Goal: Find specific page/section: Find specific page/section

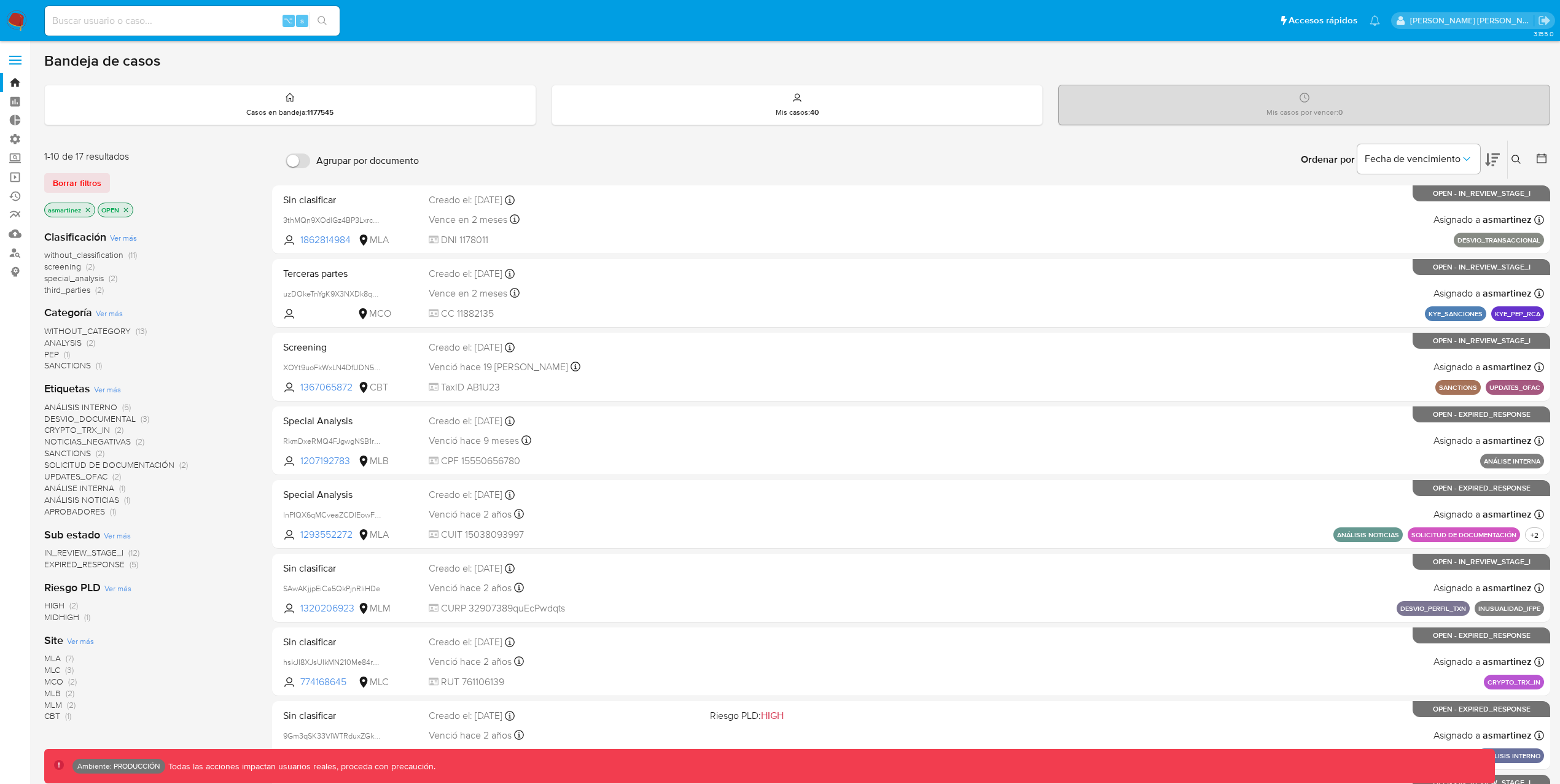
click at [87, 212] on icon "close-filter" at bounding box center [88, 210] width 7 height 7
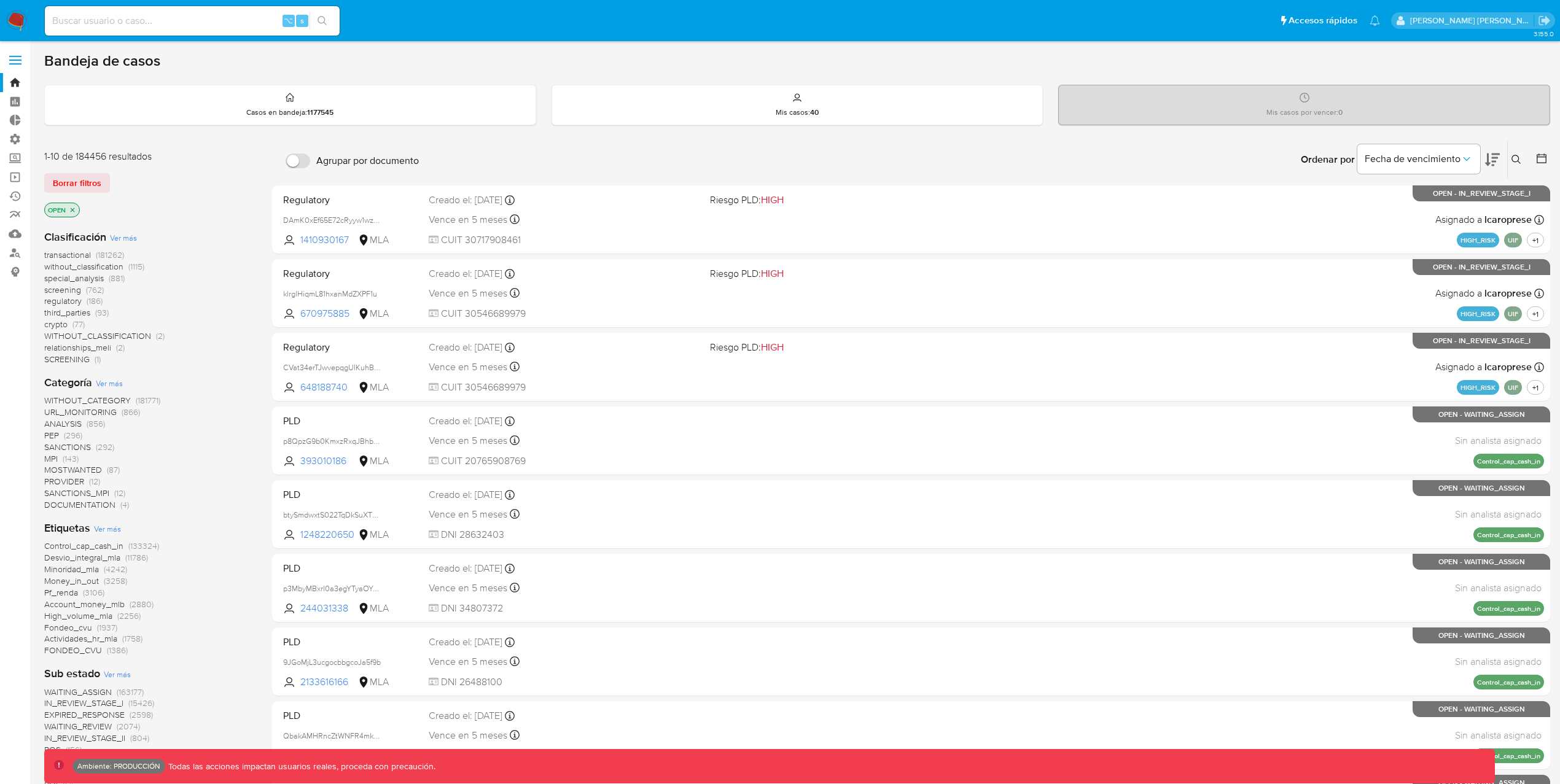
click at [93, 33] on div "⌥ s" at bounding box center [192, 20] width 295 height 29
click at [97, 27] on input at bounding box center [192, 20] width 295 height 16
click at [69, 18] on input "cj2TP" at bounding box center [192, 20] width 295 height 16
click at [136, 16] on input "cj2T1P" at bounding box center [192, 20] width 295 height 16
type input "cj2T1Pfe2eL7axPDhzlaz6lV"
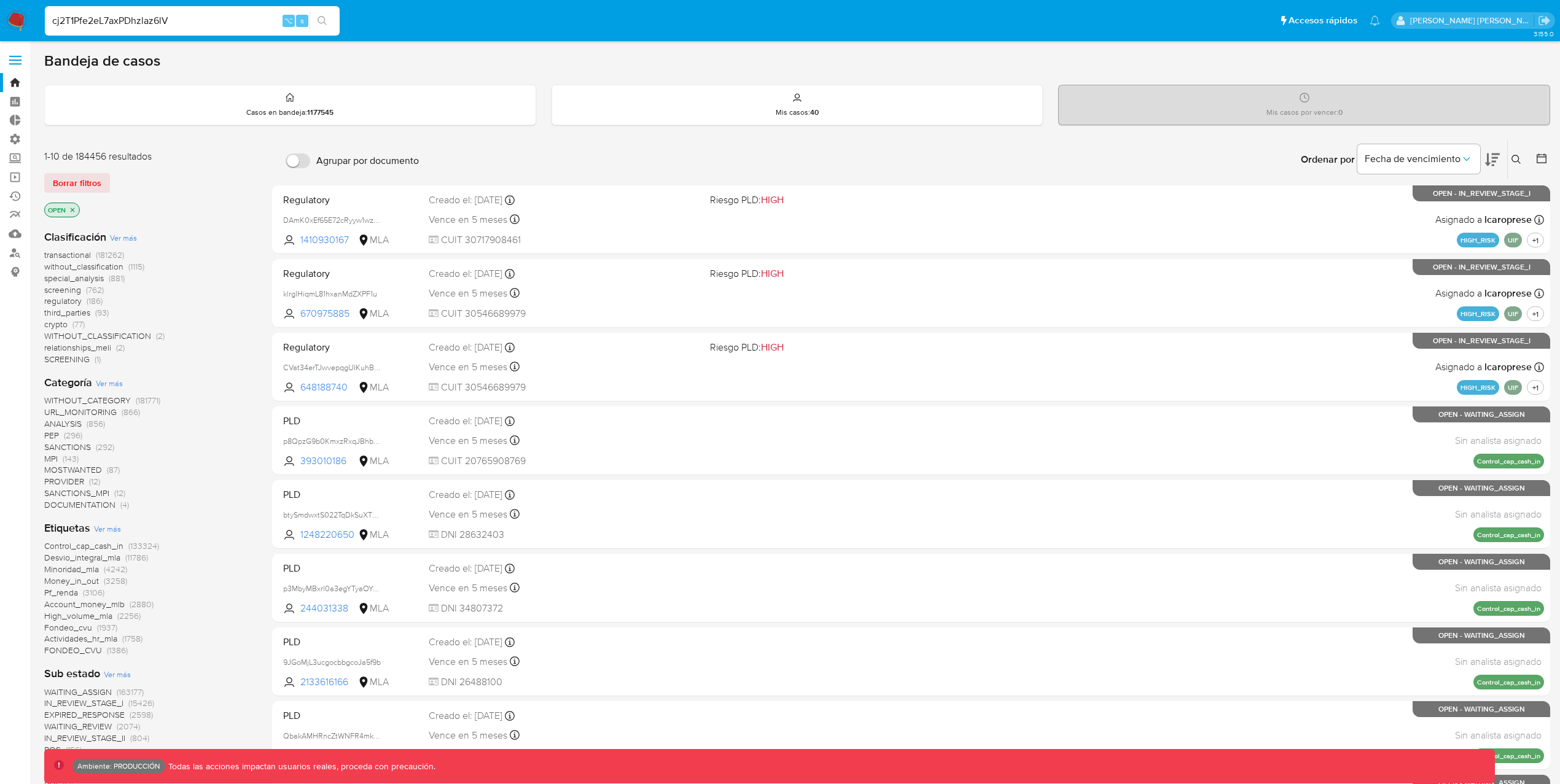
click at [329, 18] on button "search-icon" at bounding box center [322, 20] width 25 height 17
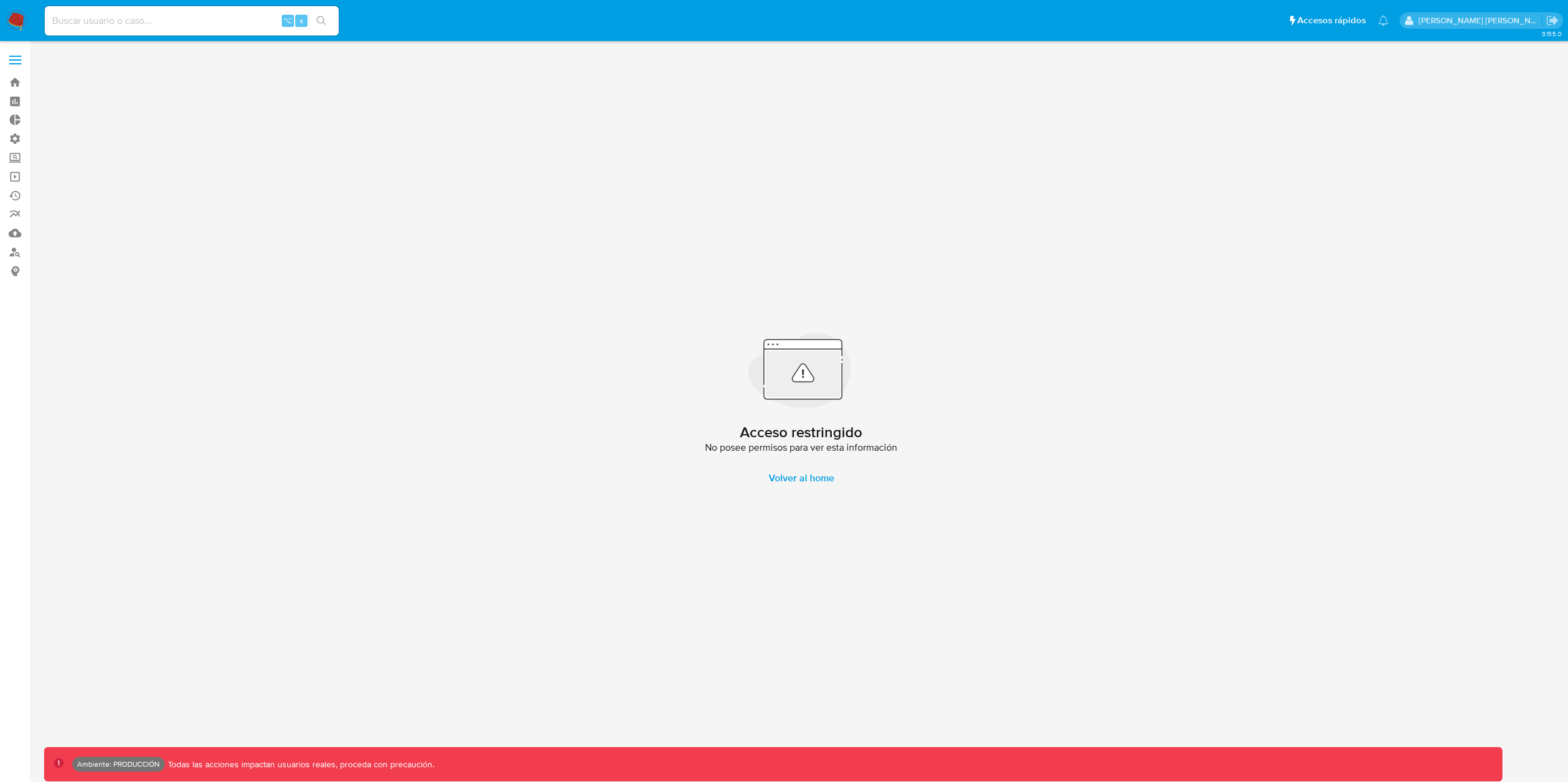
drag, startPoint x: 237, startPoint y: 532, endPoint x: 241, endPoint y: 527, distance: 6.4
click at [237, 532] on div "Acceso restringido No posee permisos para ver esta información Volver al home" at bounding box center [801, 411] width 1514 height 725
click at [16, 79] on link "Bandeja" at bounding box center [73, 82] width 146 height 19
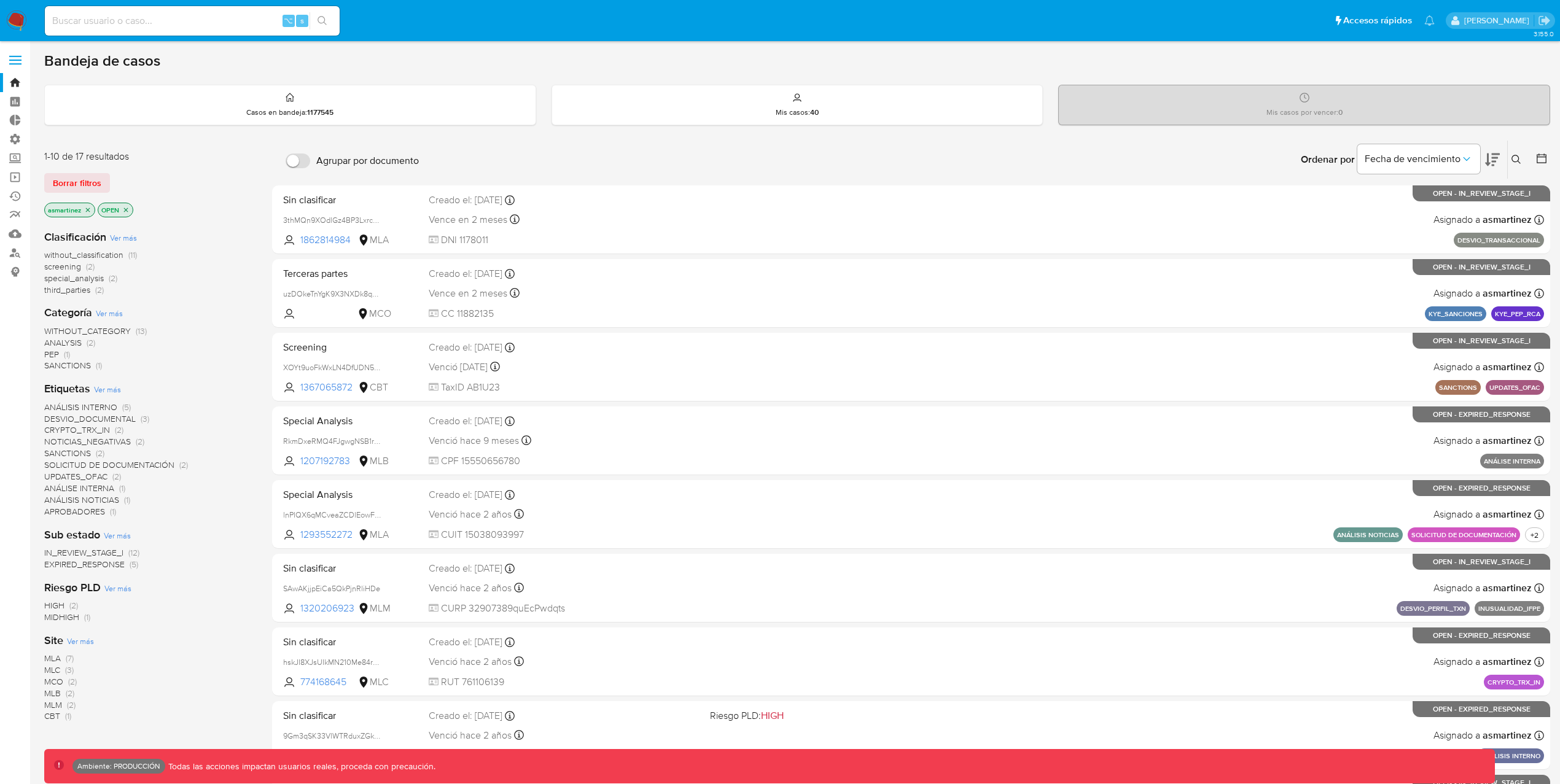
click at [88, 209] on icon "close-filter" at bounding box center [88, 210] width 4 height 4
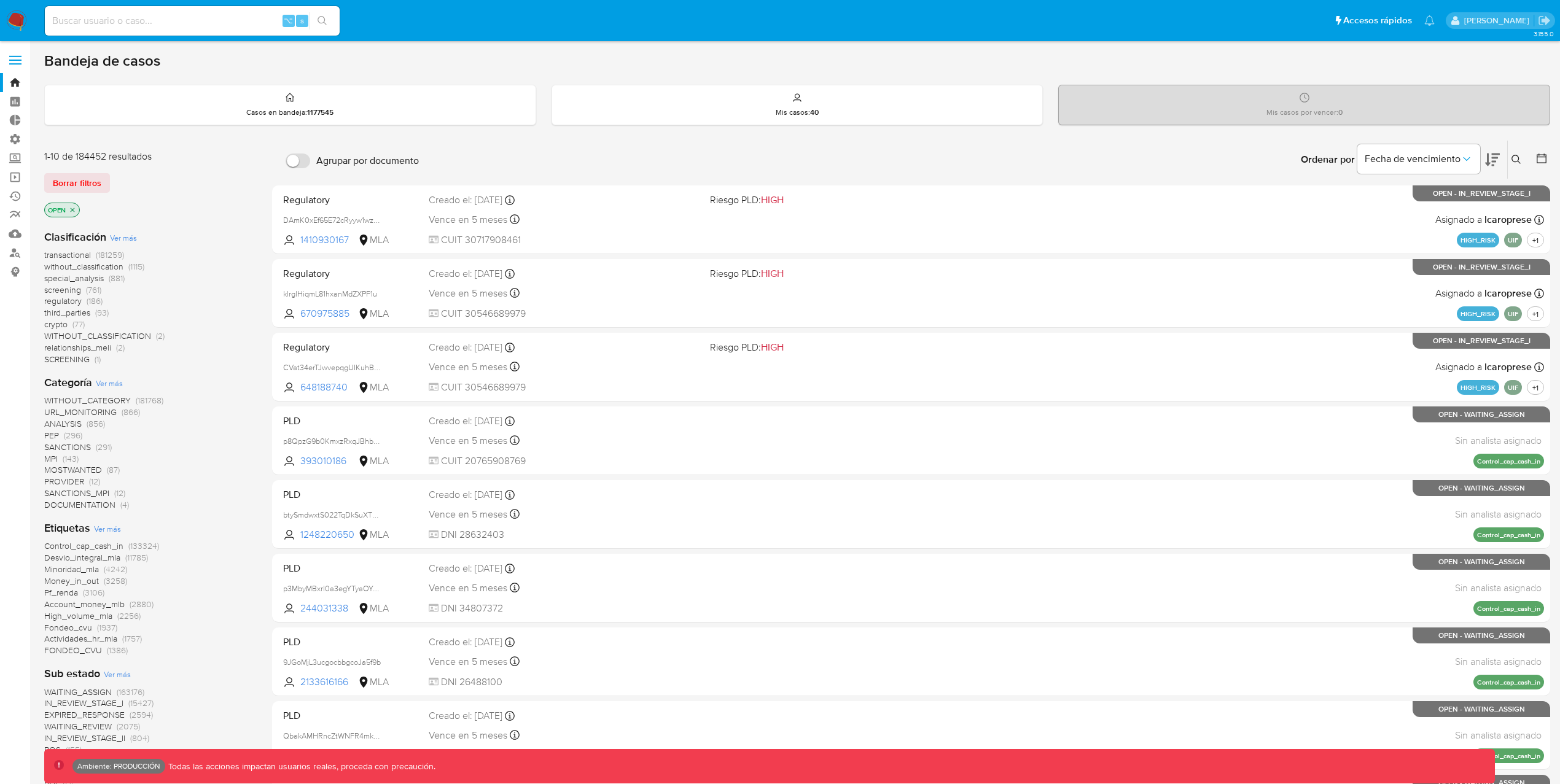
click at [74, 211] on icon "close-filter" at bounding box center [73, 210] width 4 height 4
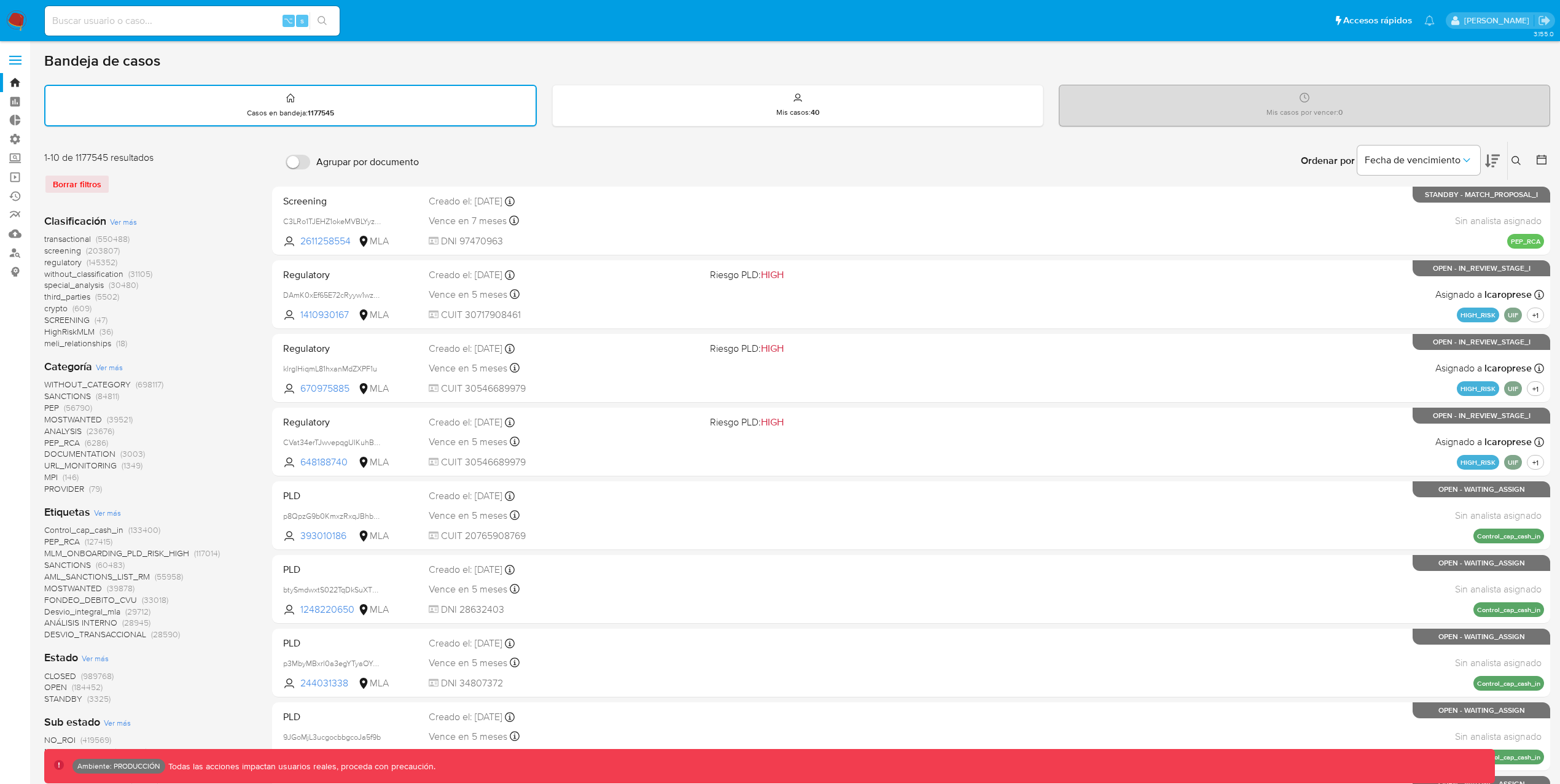
click at [71, 249] on span "screening" at bounding box center [63, 250] width 37 height 12
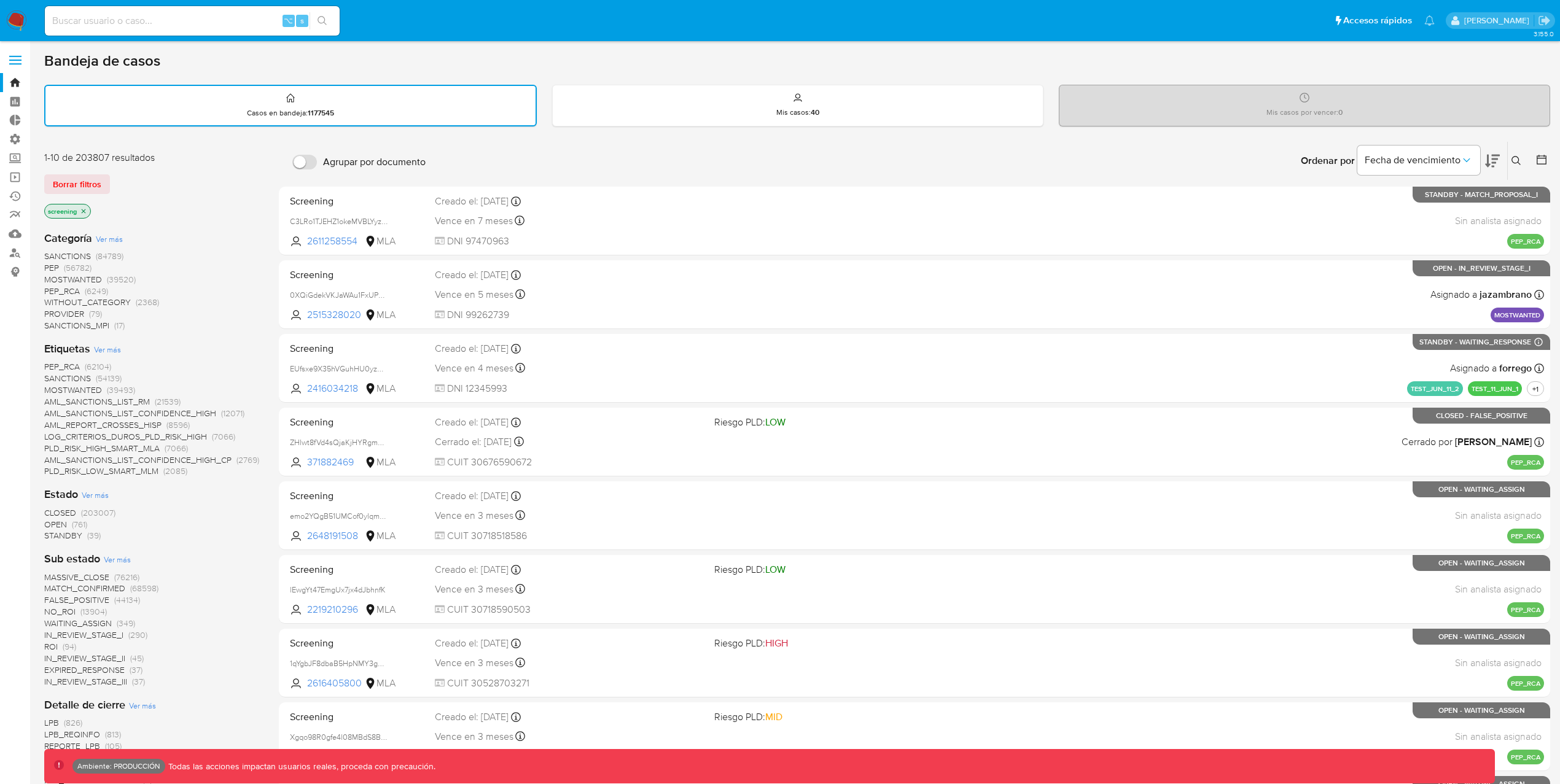
click at [65, 506] on span "CLOSED" at bounding box center [60, 512] width 32 height 12
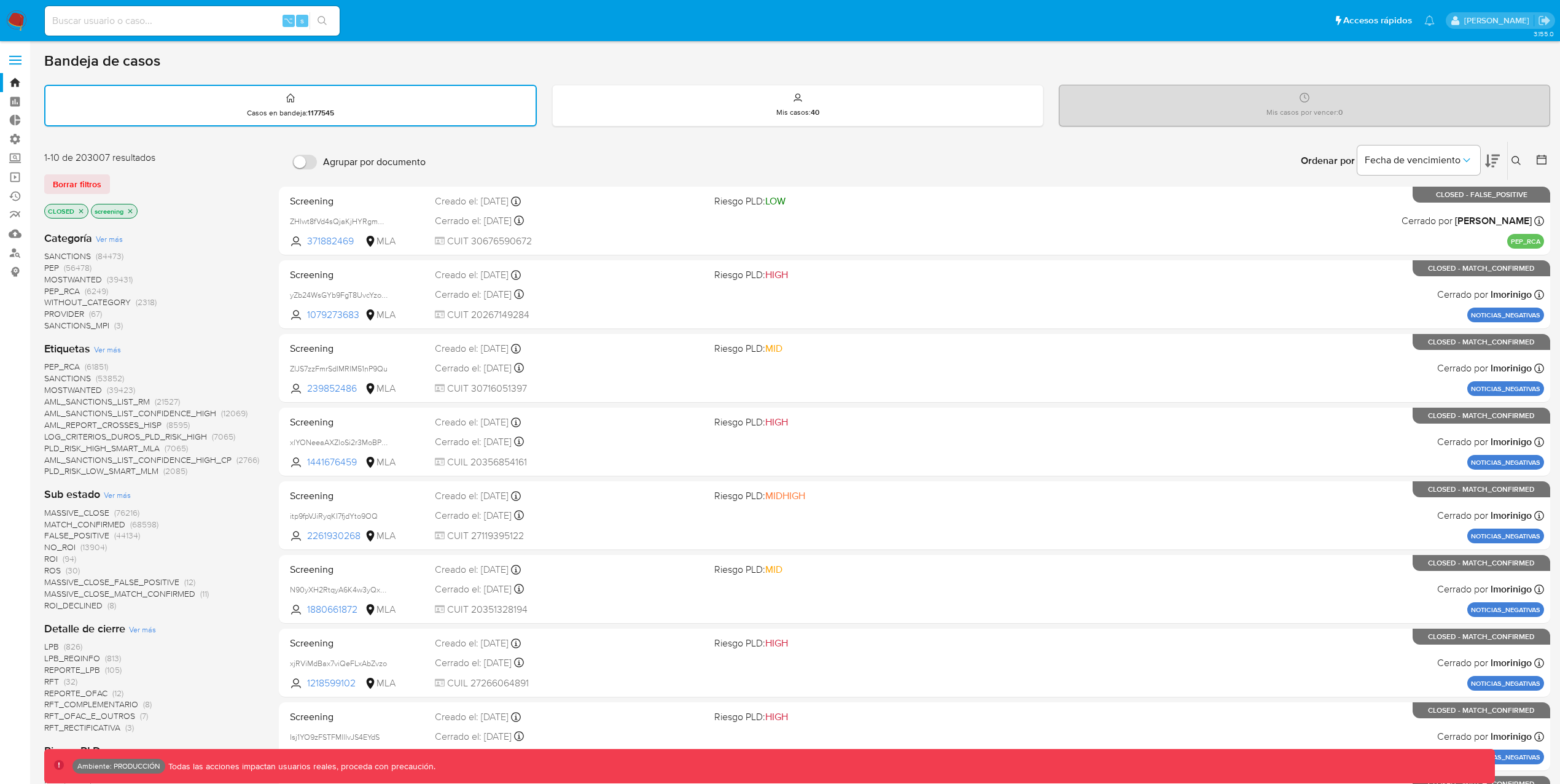
click at [93, 519] on span "MATCH_CONFIRMED" at bounding box center [84, 524] width 81 height 12
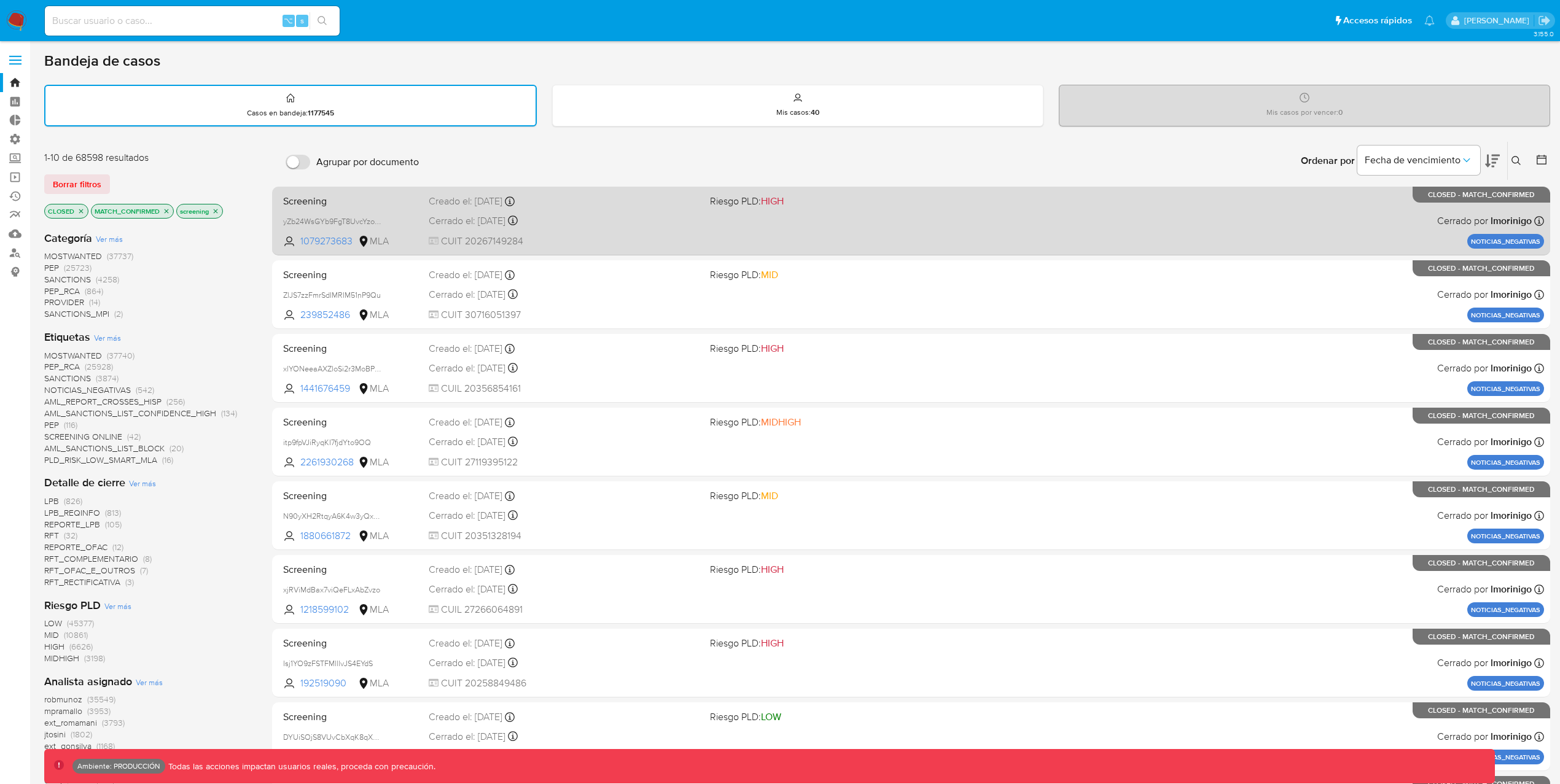
click at [665, 237] on span "CUIT 20267149284" at bounding box center [564, 242] width 272 height 14
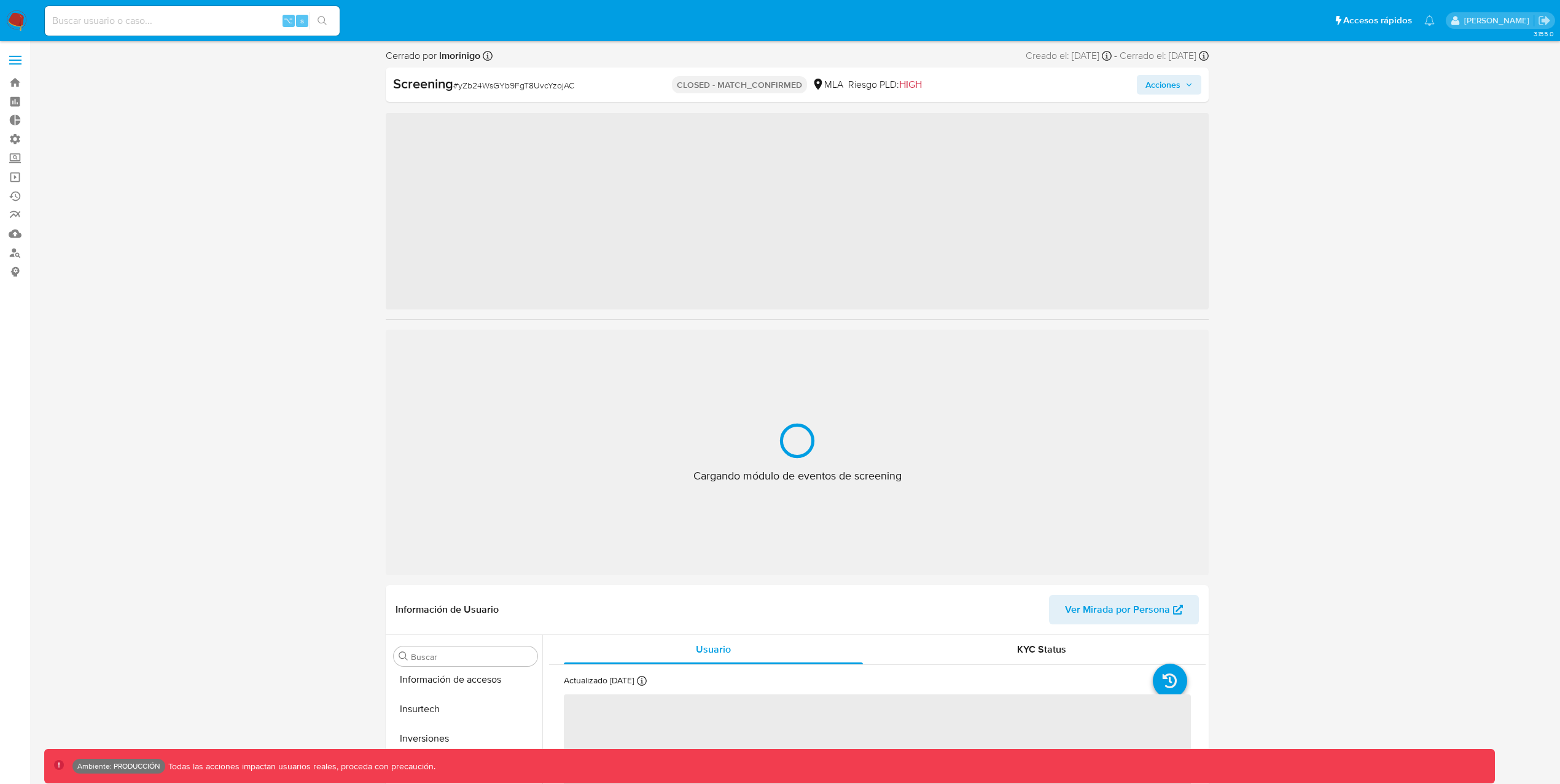
scroll to position [578, 0]
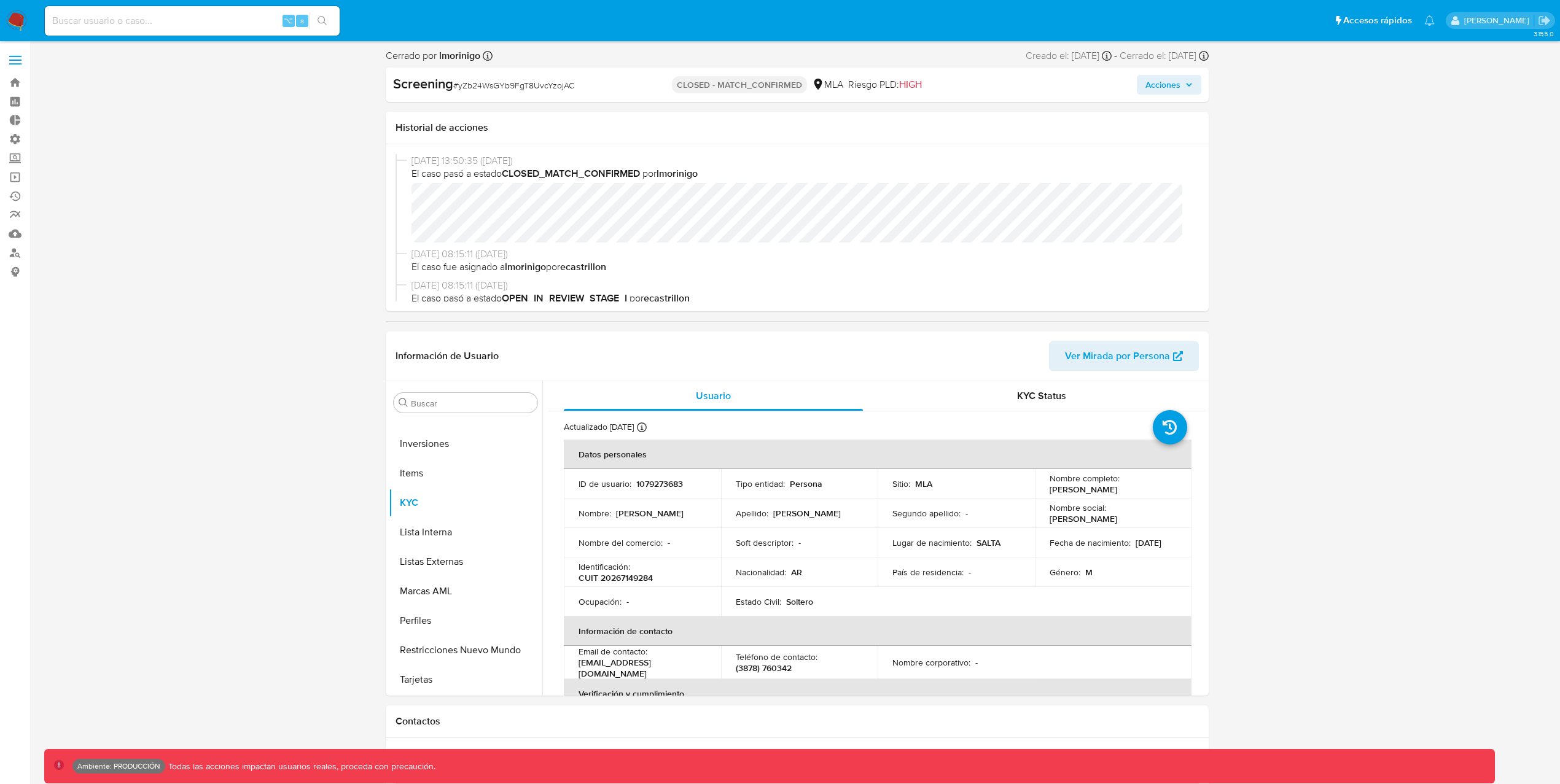
select select "10"
